Goal: Navigation & Orientation: Go to known website

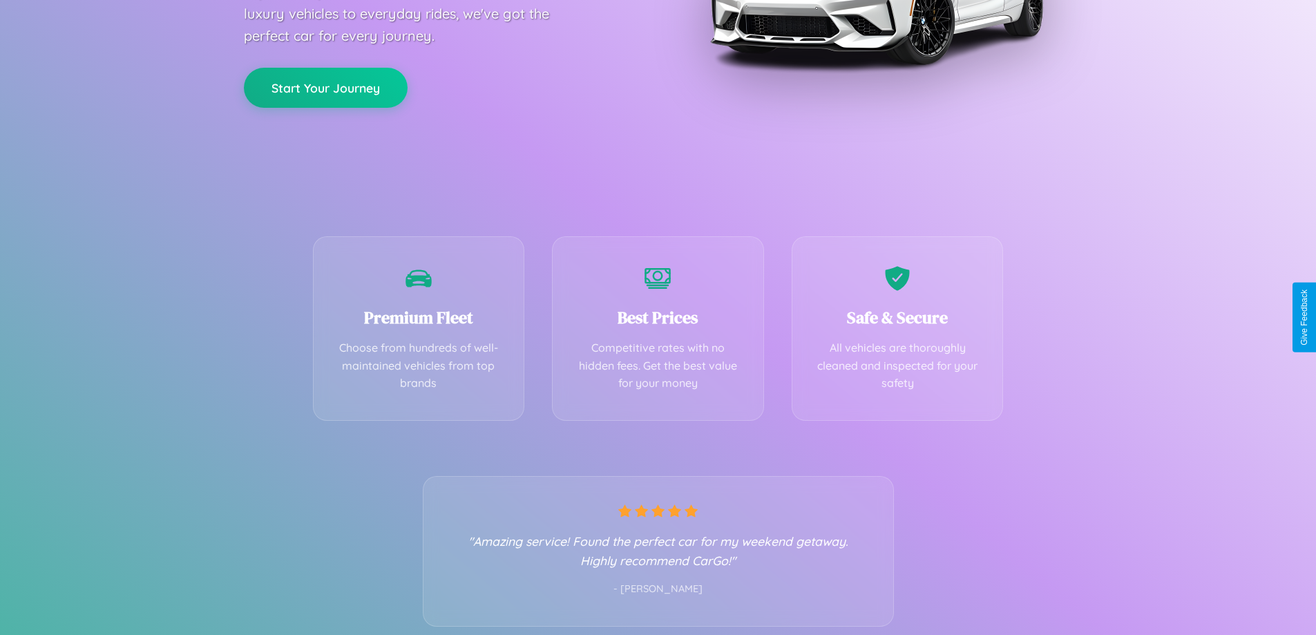
scroll to position [272, 0]
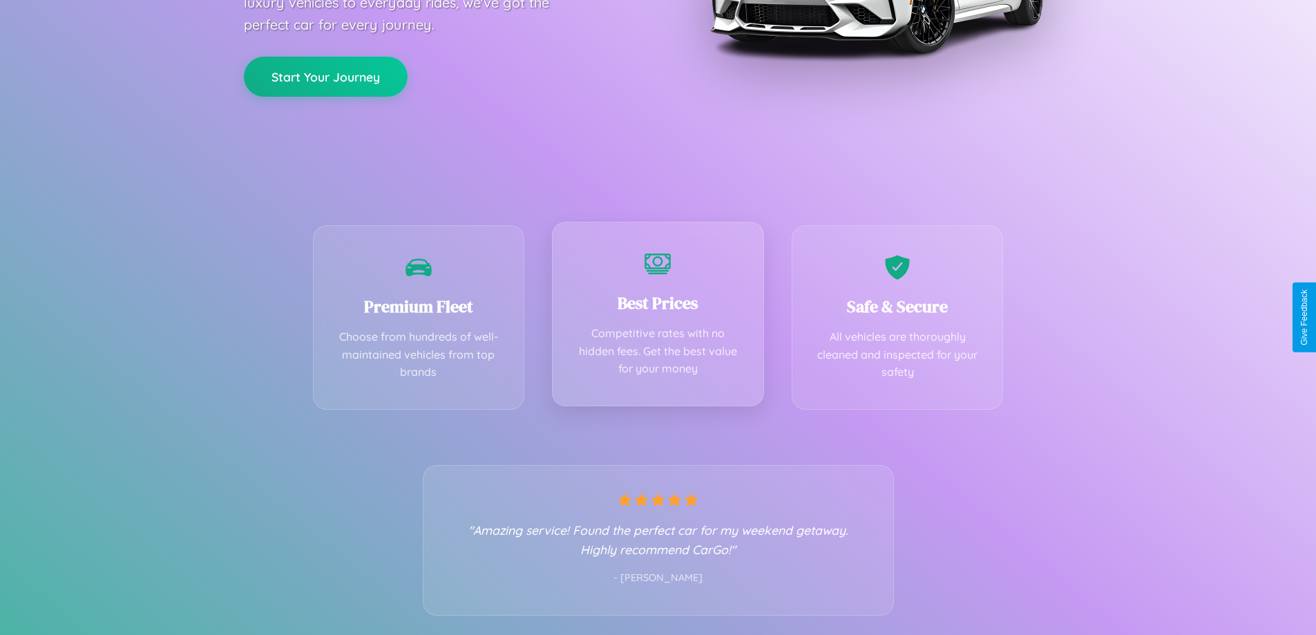
click at [657, 317] on div "Best Prices Competitive rates with no hidden fees. Get the best value for your …" at bounding box center [658, 314] width 212 height 184
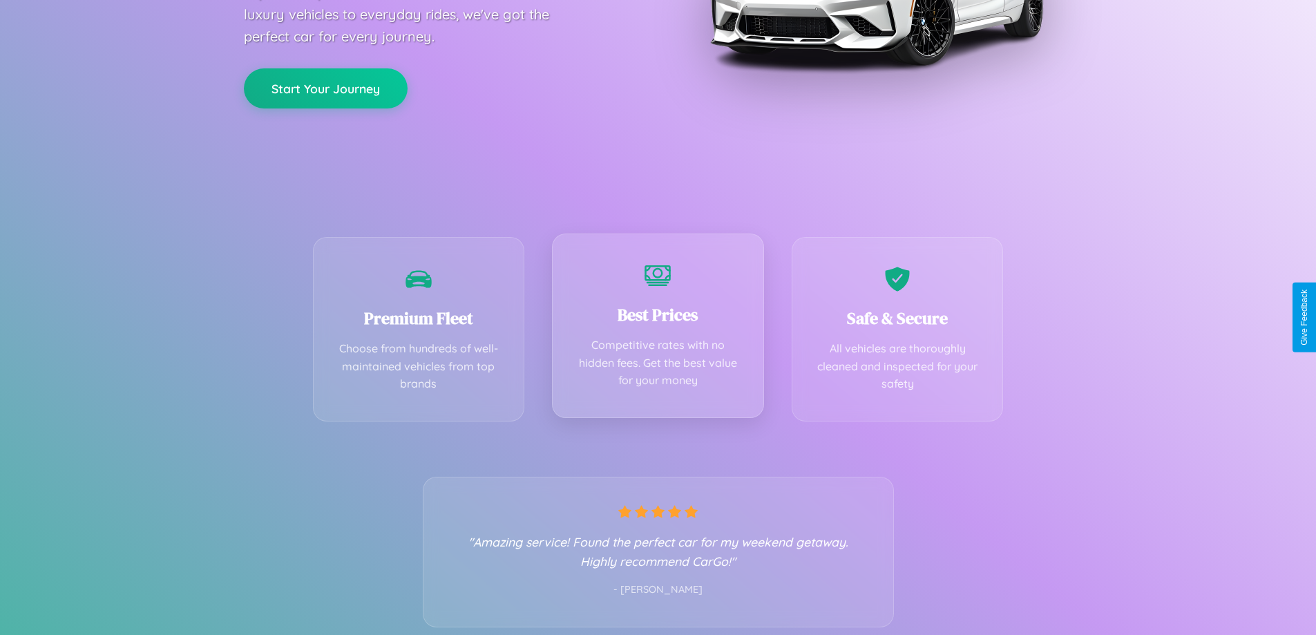
scroll to position [0, 0]
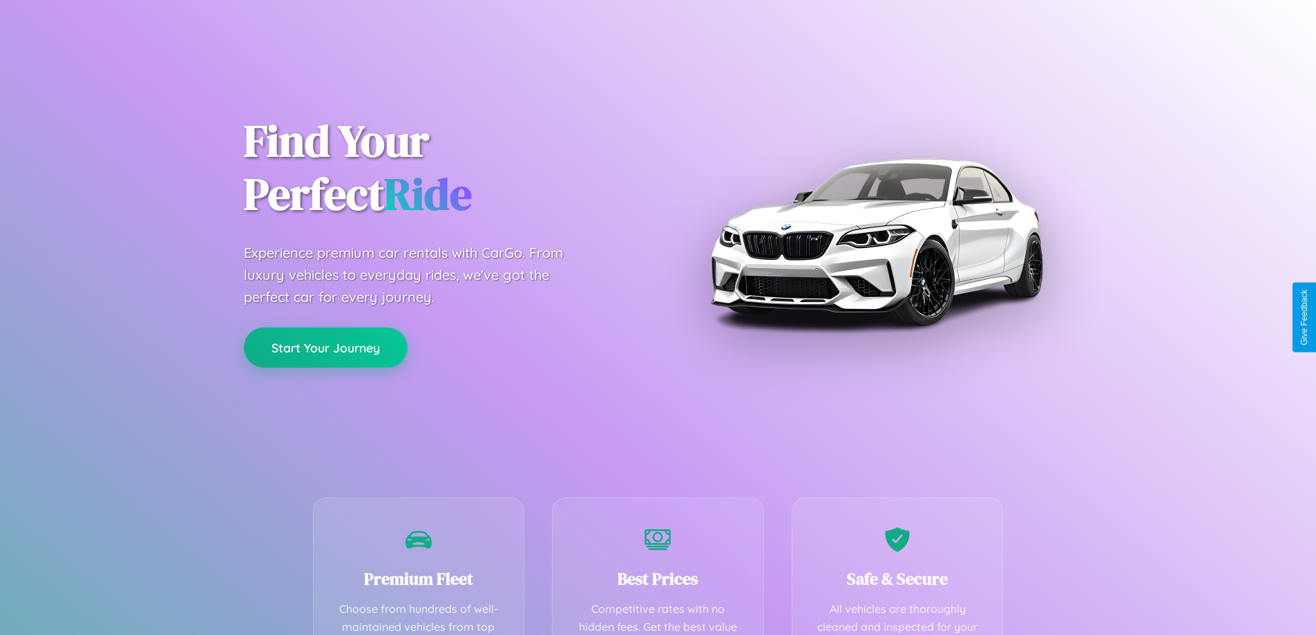
click at [325, 347] on button "Start Your Journey" at bounding box center [326, 347] width 164 height 40
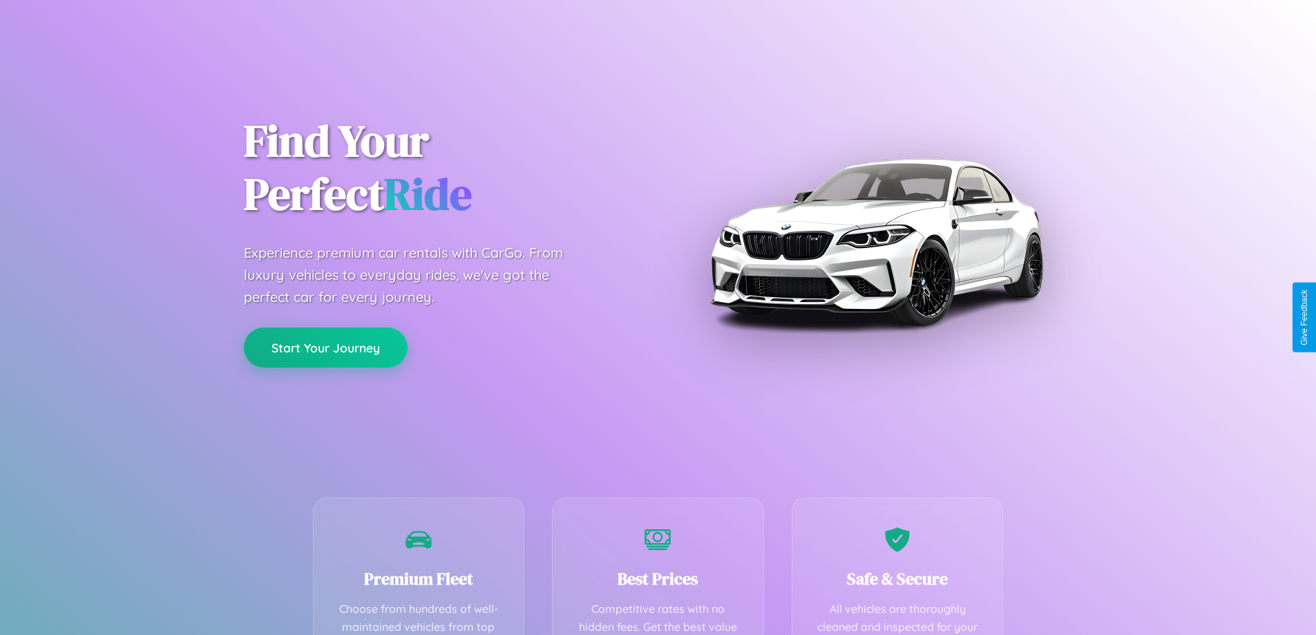
click at [325, 347] on button "Start Your Journey" at bounding box center [326, 347] width 164 height 40
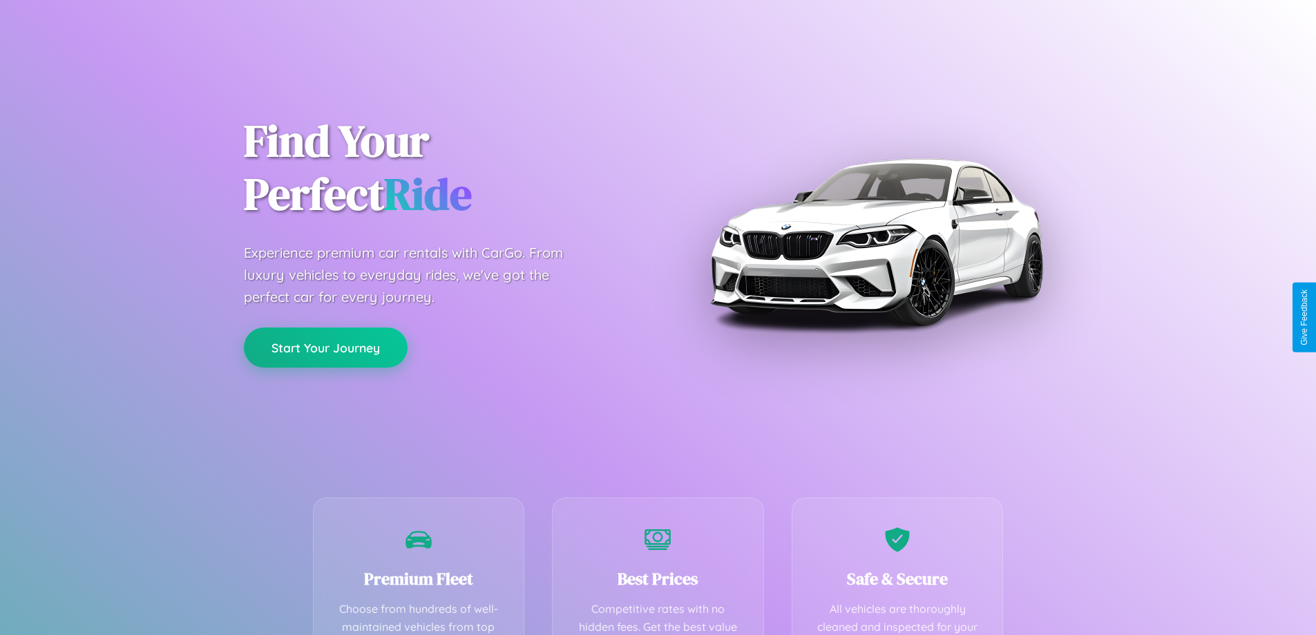
click at [325, 347] on button "Start Your Journey" at bounding box center [326, 347] width 164 height 40
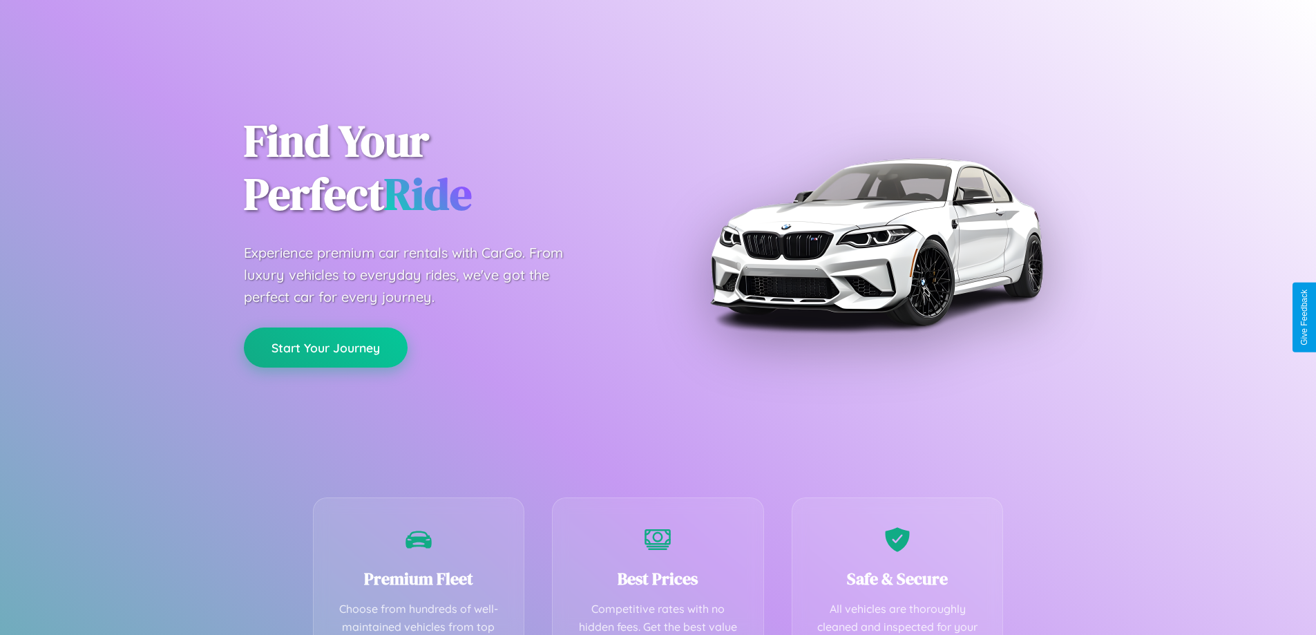
click at [325, 347] on button "Start Your Journey" at bounding box center [326, 347] width 164 height 40
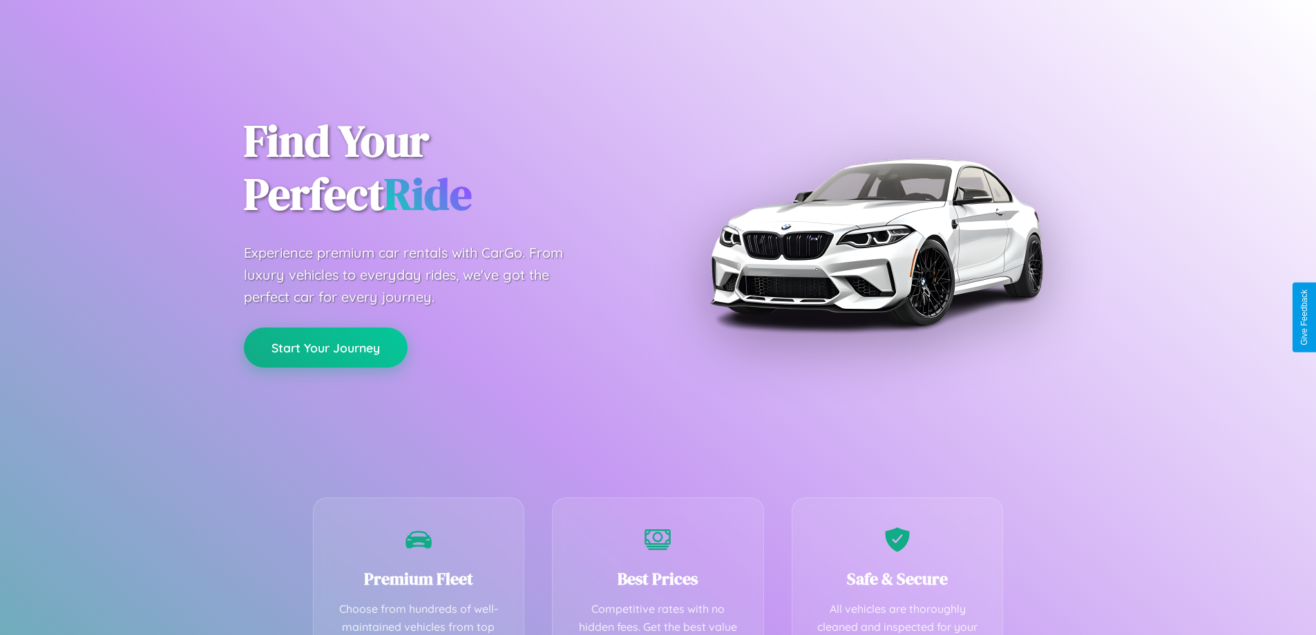
click at [325, 347] on button "Start Your Journey" at bounding box center [326, 347] width 164 height 40
